Goal: Task Accomplishment & Management: Use online tool/utility

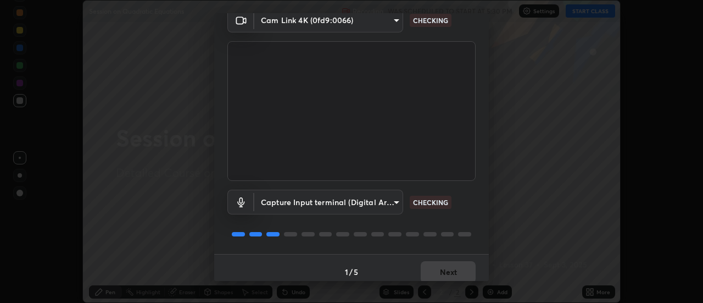
scroll to position [58, 0]
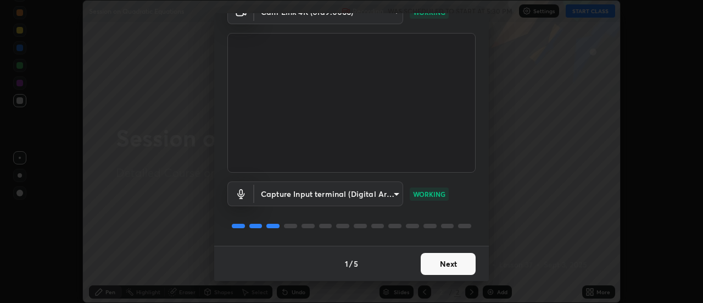
click at [435, 265] on button "Next" at bounding box center [448, 264] width 55 height 22
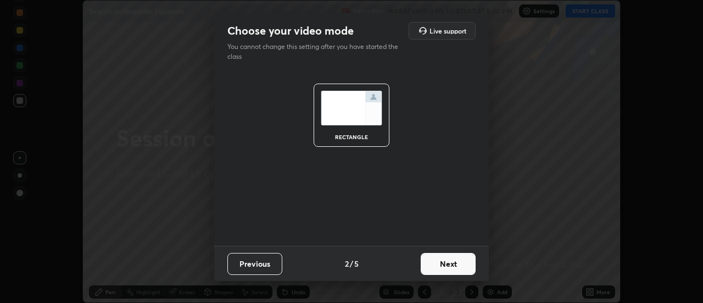
click at [441, 268] on button "Next" at bounding box center [448, 264] width 55 height 22
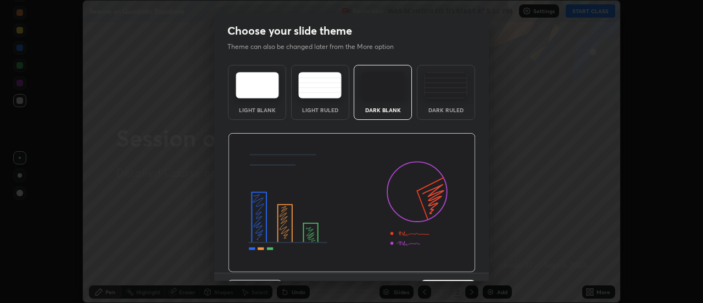
scroll to position [27, 0]
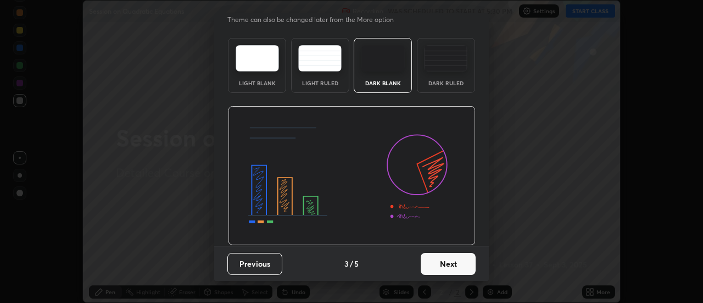
click at [433, 267] on button "Next" at bounding box center [448, 264] width 55 height 22
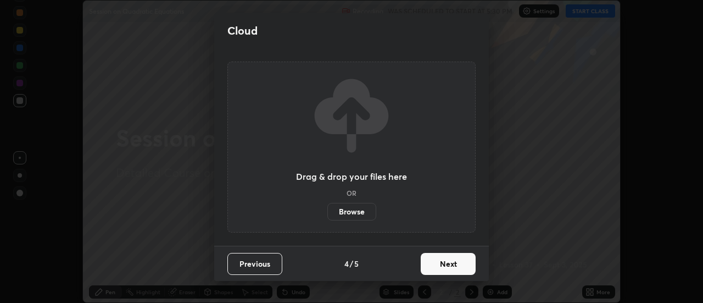
click at [437, 266] on button "Next" at bounding box center [448, 264] width 55 height 22
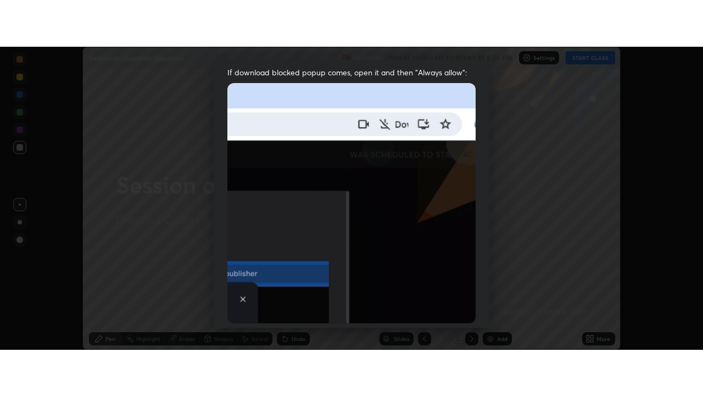
scroll to position [282, 0]
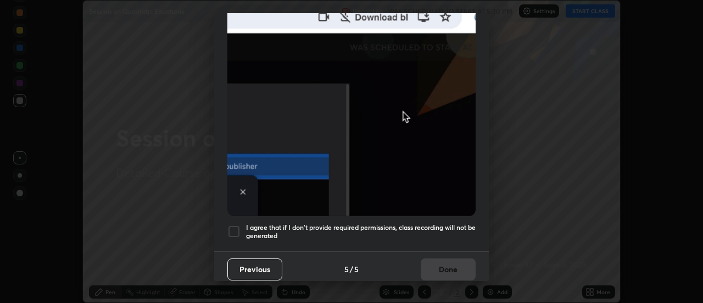
click at [231, 225] on div at bounding box center [234, 231] width 13 height 13
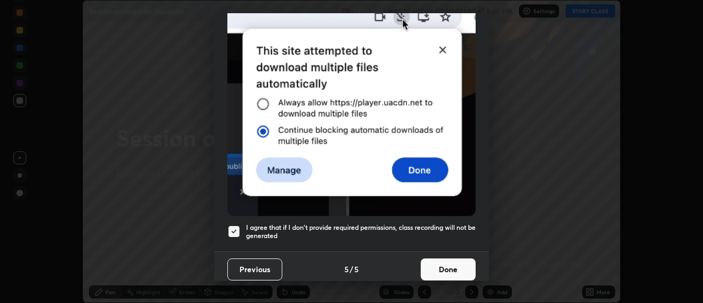
click at [421, 258] on button "Done" at bounding box center [448, 269] width 55 height 22
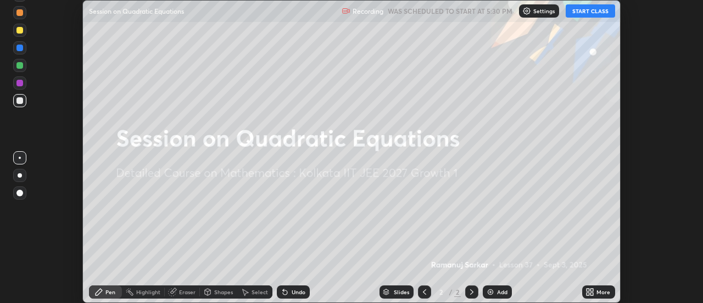
click at [590, 294] on icon at bounding box center [588, 293] width 3 height 3
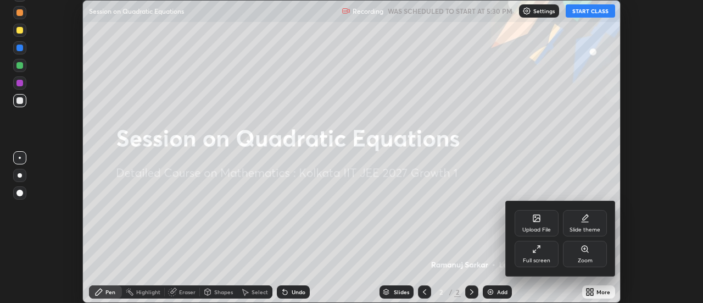
click at [539, 254] on div "Full screen" at bounding box center [537, 254] width 44 height 26
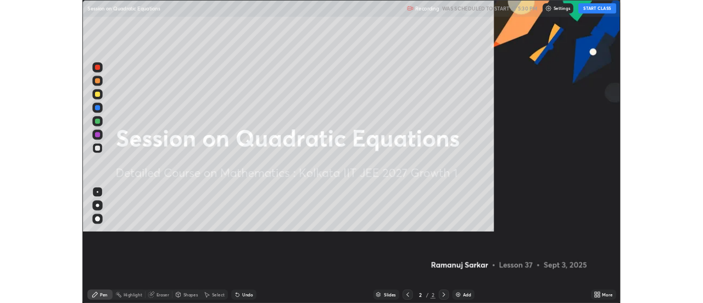
scroll to position [396, 703]
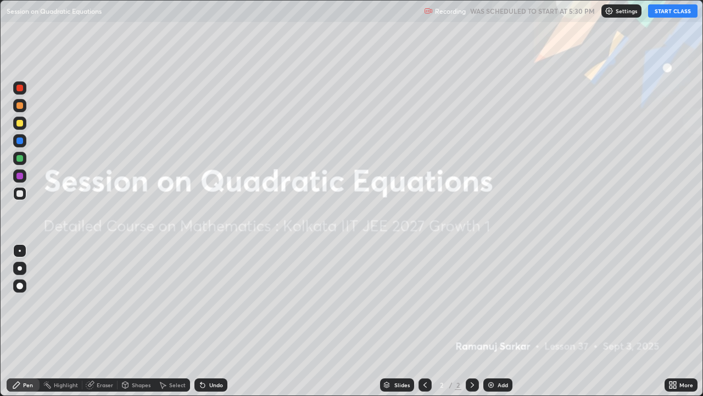
click at [680, 14] on button "START CLASS" at bounding box center [672, 10] width 49 height 13
click at [476, 302] on div at bounding box center [472, 384] width 13 height 13
click at [493, 302] on img at bounding box center [491, 384] width 9 height 9
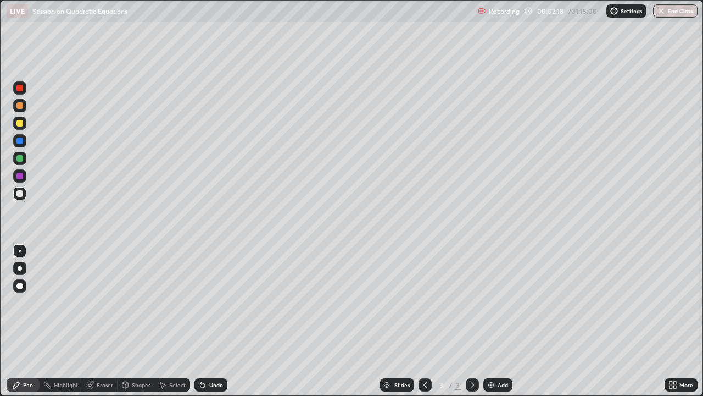
click at [103, 302] on div "Eraser" at bounding box center [99, 384] width 35 height 13
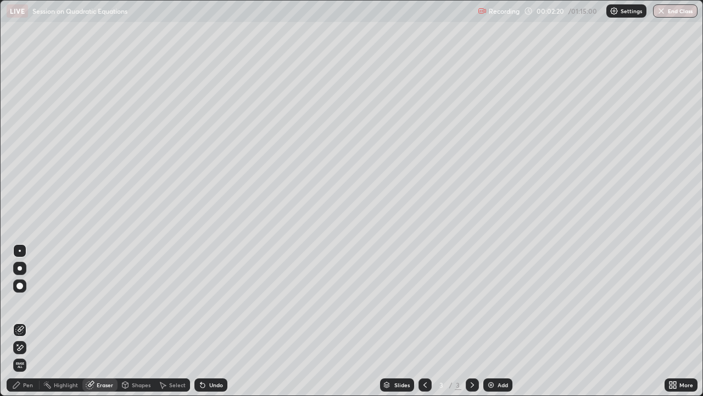
click at [23, 302] on div "Pen" at bounding box center [28, 384] width 10 height 5
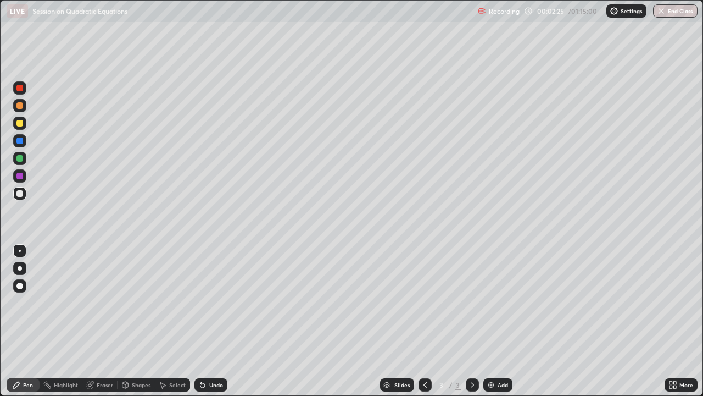
click at [20, 158] on div at bounding box center [19, 158] width 7 height 7
click at [19, 269] on div at bounding box center [20, 268] width 4 height 4
click at [19, 162] on div at bounding box center [19, 158] width 13 height 13
click at [24, 160] on div at bounding box center [19, 158] width 13 height 13
click at [23, 160] on div at bounding box center [19, 158] width 13 height 13
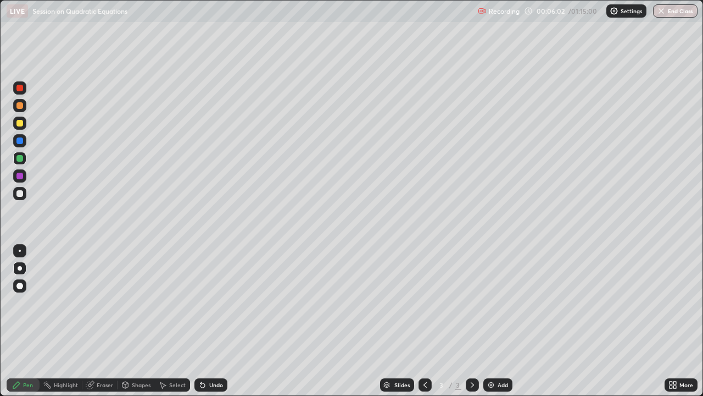
click at [24, 160] on div at bounding box center [19, 158] width 13 height 13
click at [21, 269] on div at bounding box center [20, 268] width 4 height 4
click at [20, 141] on div at bounding box center [19, 140] width 7 height 7
click at [21, 125] on div at bounding box center [19, 123] width 7 height 7
click at [209, 302] on div "Undo" at bounding box center [216, 384] width 14 height 5
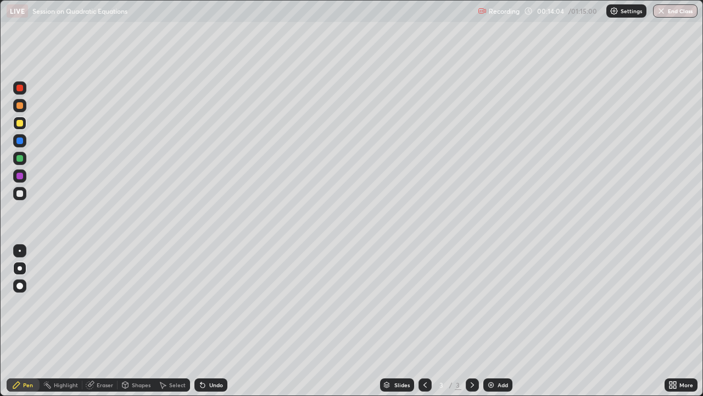
click at [209, 302] on div "Undo" at bounding box center [216, 384] width 14 height 5
click at [21, 123] on div at bounding box center [19, 123] width 7 height 7
click at [19, 143] on div at bounding box center [19, 140] width 7 height 7
click at [492, 302] on img at bounding box center [491, 384] width 9 height 9
click at [219, 302] on div "Undo" at bounding box center [216, 384] width 14 height 5
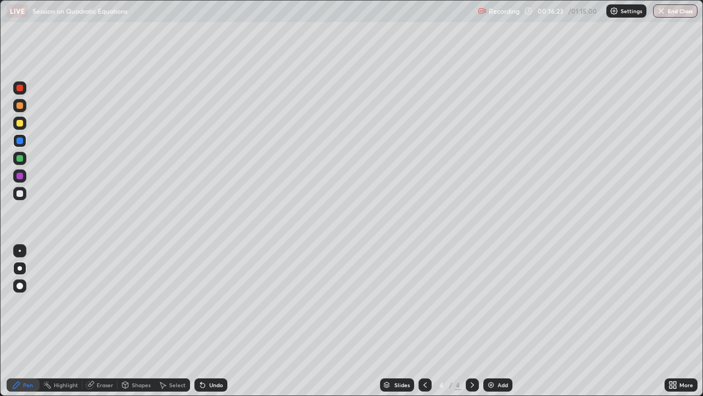
click at [23, 158] on div at bounding box center [19, 158] width 7 height 7
click at [20, 106] on div at bounding box center [19, 105] width 7 height 7
click at [22, 158] on div at bounding box center [19, 158] width 7 height 7
click at [20, 176] on div at bounding box center [19, 176] width 7 height 7
click at [20, 154] on div at bounding box center [19, 158] width 13 height 13
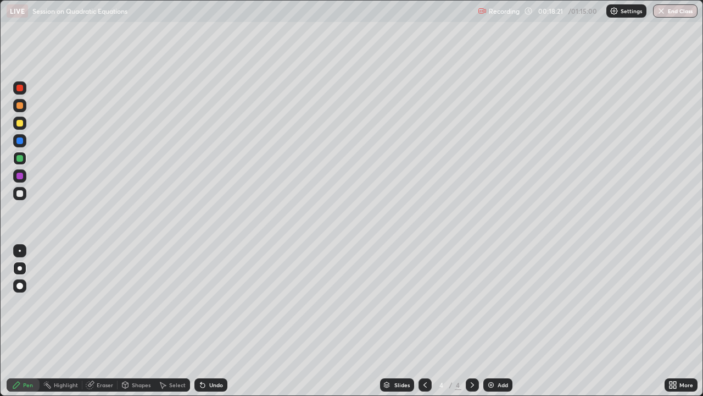
click at [20, 106] on div at bounding box center [19, 105] width 7 height 7
click at [424, 302] on icon at bounding box center [425, 384] width 3 height 5
click at [69, 302] on div "Highlight" at bounding box center [66, 384] width 24 height 5
click at [19, 142] on div at bounding box center [19, 140] width 7 height 7
click at [24, 302] on div "Pen" at bounding box center [23, 384] width 33 height 13
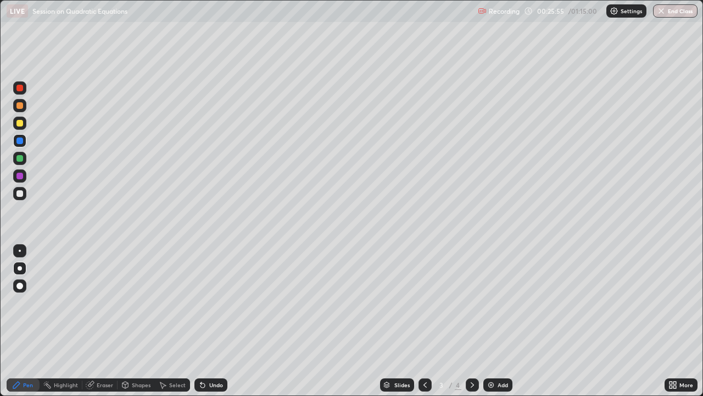
click at [470, 302] on icon at bounding box center [472, 384] width 9 height 9
click at [498, 302] on div "Add" at bounding box center [503, 384] width 10 height 5
click at [20, 176] on div at bounding box center [19, 176] width 7 height 7
click at [19, 193] on div at bounding box center [19, 193] width 7 height 7
click at [21, 178] on div at bounding box center [19, 176] width 7 height 7
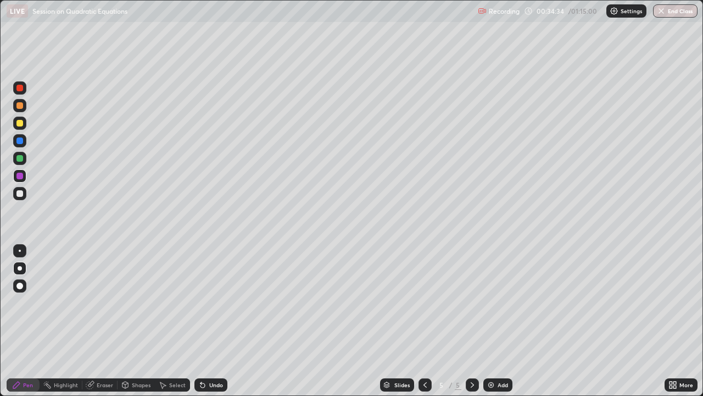
click at [207, 302] on div "Undo" at bounding box center [211, 384] width 33 height 13
click at [206, 302] on div "Undo" at bounding box center [211, 384] width 33 height 13
click at [174, 302] on div "Select" at bounding box center [177, 384] width 16 height 5
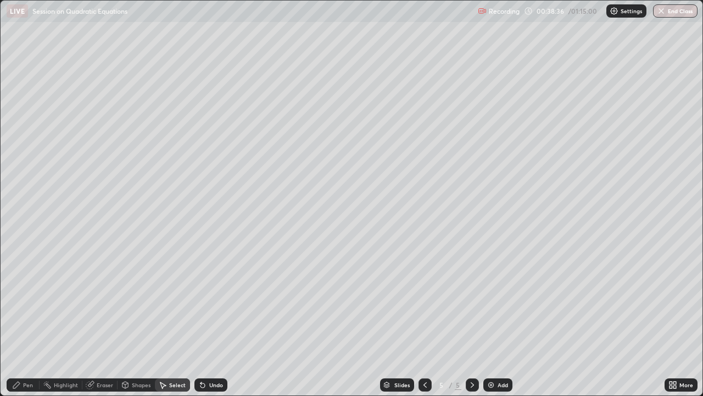
click at [174, 302] on div "Select" at bounding box center [177, 384] width 16 height 5
click at [106, 302] on div "Eraser" at bounding box center [105, 384] width 16 height 5
click at [104, 302] on div "Eraser" at bounding box center [105, 384] width 16 height 5
click at [19, 302] on span "Erase all" at bounding box center [20, 365] width 12 height 7
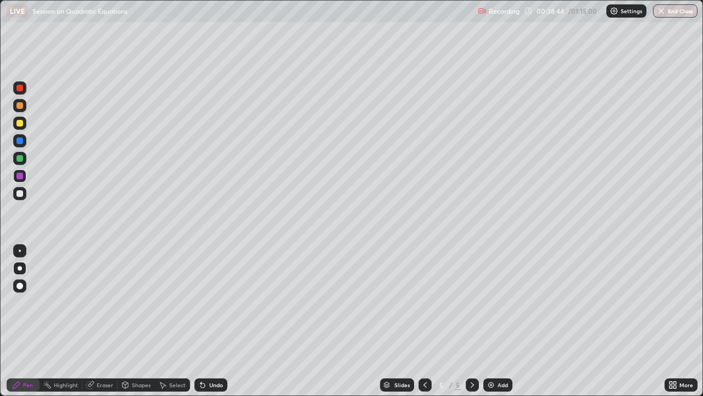
click at [21, 302] on div at bounding box center [20, 308] width 18 height 132
click at [20, 159] on div at bounding box center [19, 158] width 7 height 7
click at [20, 126] on div at bounding box center [19, 123] width 7 height 7
click at [215, 302] on div "Undo" at bounding box center [216, 384] width 14 height 5
click at [19, 159] on div at bounding box center [19, 158] width 7 height 7
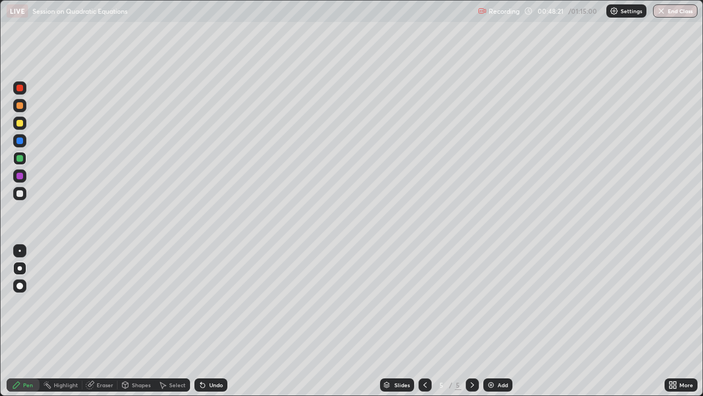
click at [20, 126] on div at bounding box center [19, 123] width 7 height 7
click at [201, 302] on icon at bounding box center [203, 385] width 4 height 4
click at [17, 159] on div at bounding box center [19, 158] width 7 height 7
click at [18, 128] on div at bounding box center [19, 123] width 13 height 13
click at [23, 103] on div at bounding box center [19, 105] width 13 height 13
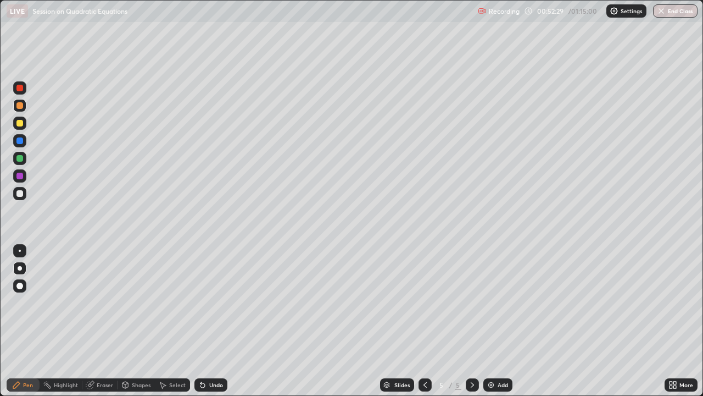
click at [98, 302] on div "Eraser" at bounding box center [105, 384] width 16 height 5
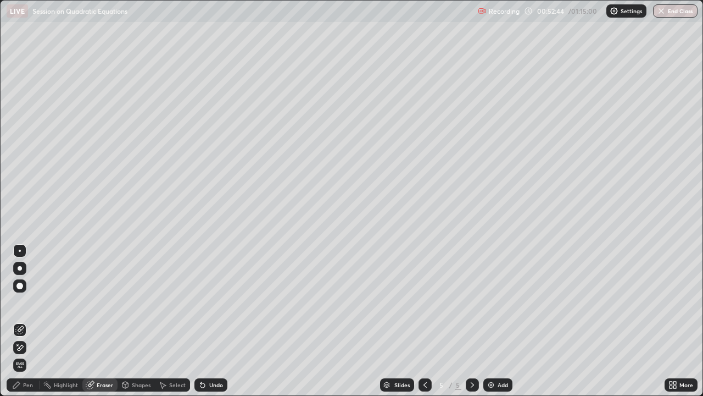
click at [18, 302] on icon at bounding box center [16, 384] width 9 height 9
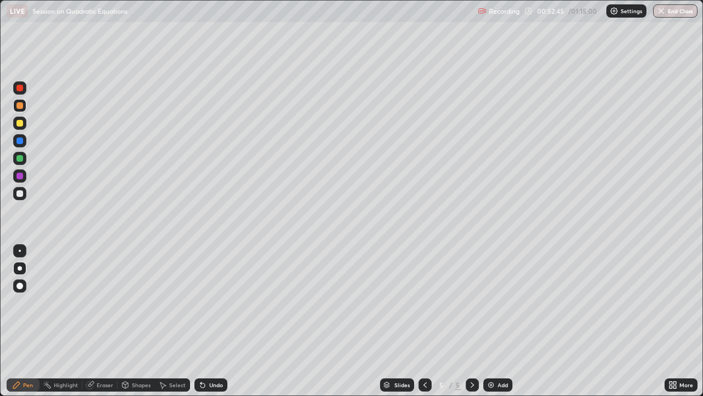
click at [20, 125] on div at bounding box center [19, 123] width 7 height 7
click at [20, 106] on div at bounding box center [19, 105] width 7 height 7
click at [209, 302] on div "Undo" at bounding box center [216, 384] width 14 height 5
click at [425, 302] on icon at bounding box center [425, 384] width 9 height 9
click at [471, 302] on icon at bounding box center [472, 384] width 9 height 9
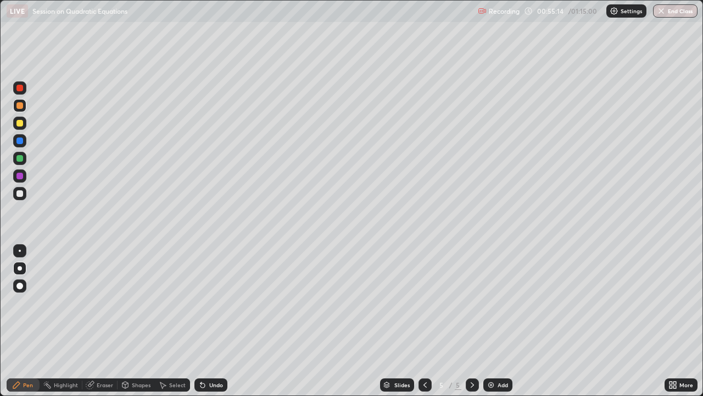
click at [472, 302] on icon at bounding box center [472, 384] width 9 height 9
click at [470, 302] on icon at bounding box center [472, 384] width 9 height 9
click at [419, 302] on div at bounding box center [425, 384] width 13 height 13
click at [467, 302] on div at bounding box center [472, 384] width 13 height 13
click at [176, 302] on div "Select" at bounding box center [177, 384] width 16 height 5
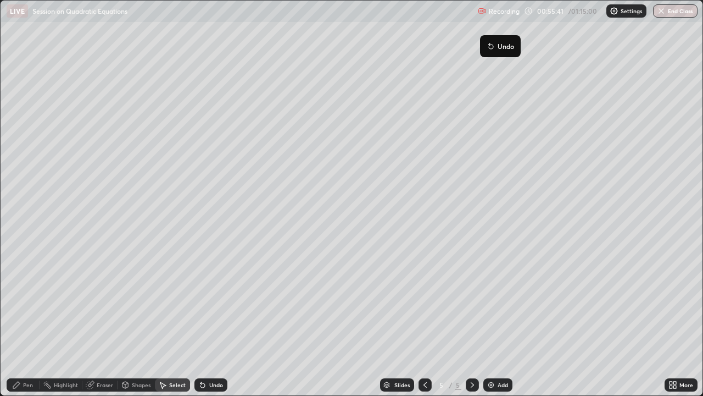
click at [518, 245] on div "0 ° Undo Copy Duplicate Duplicate to new slide Delete" at bounding box center [352, 198] width 702 height 395
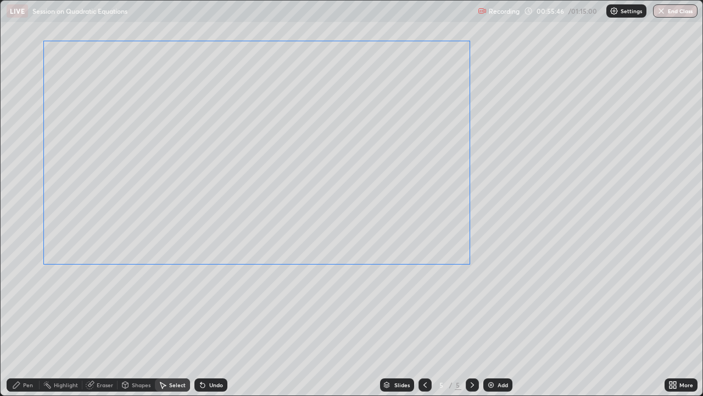
click at [496, 293] on div "0 ° Undo Copy Duplicate Duplicate to new slide Delete" at bounding box center [352, 198] width 702 height 395
click at [30, 302] on div "Pen" at bounding box center [28, 384] width 10 height 5
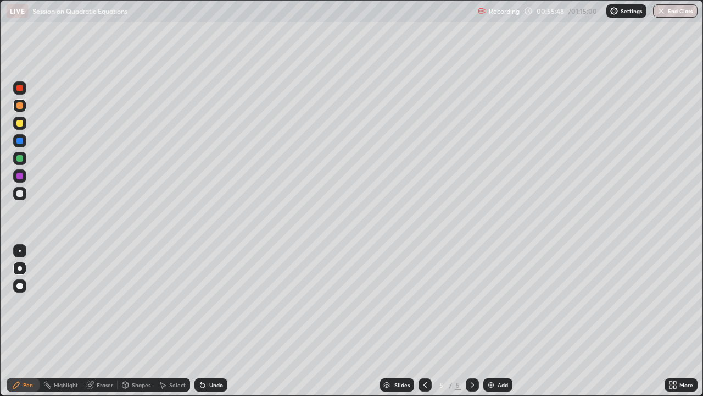
click at [27, 302] on div "Pen" at bounding box center [28, 384] width 10 height 5
click at [20, 159] on div at bounding box center [19, 158] width 7 height 7
click at [23, 196] on div at bounding box center [19, 193] width 13 height 13
click at [328, 302] on div "Slides 5 / 5 Add" at bounding box center [446, 385] width 437 height 22
click at [674, 12] on button "End Class" at bounding box center [676, 10] width 43 height 13
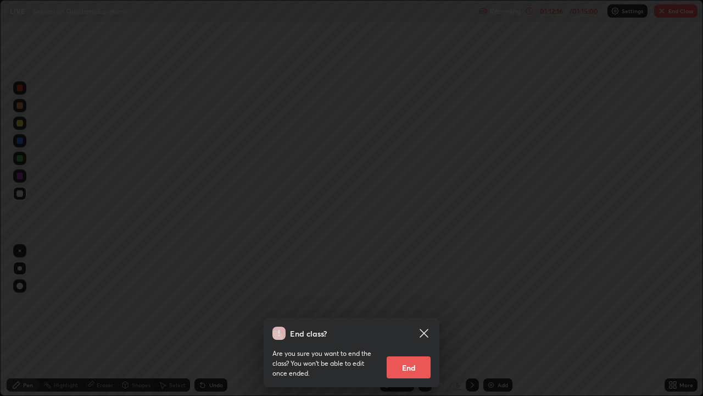
click at [411, 302] on button "End" at bounding box center [409, 367] width 44 height 22
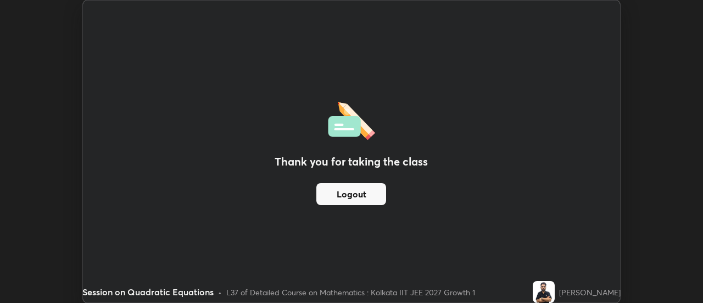
scroll to position [54655, 54254]
